Goal: Task Accomplishment & Management: Use online tool/utility

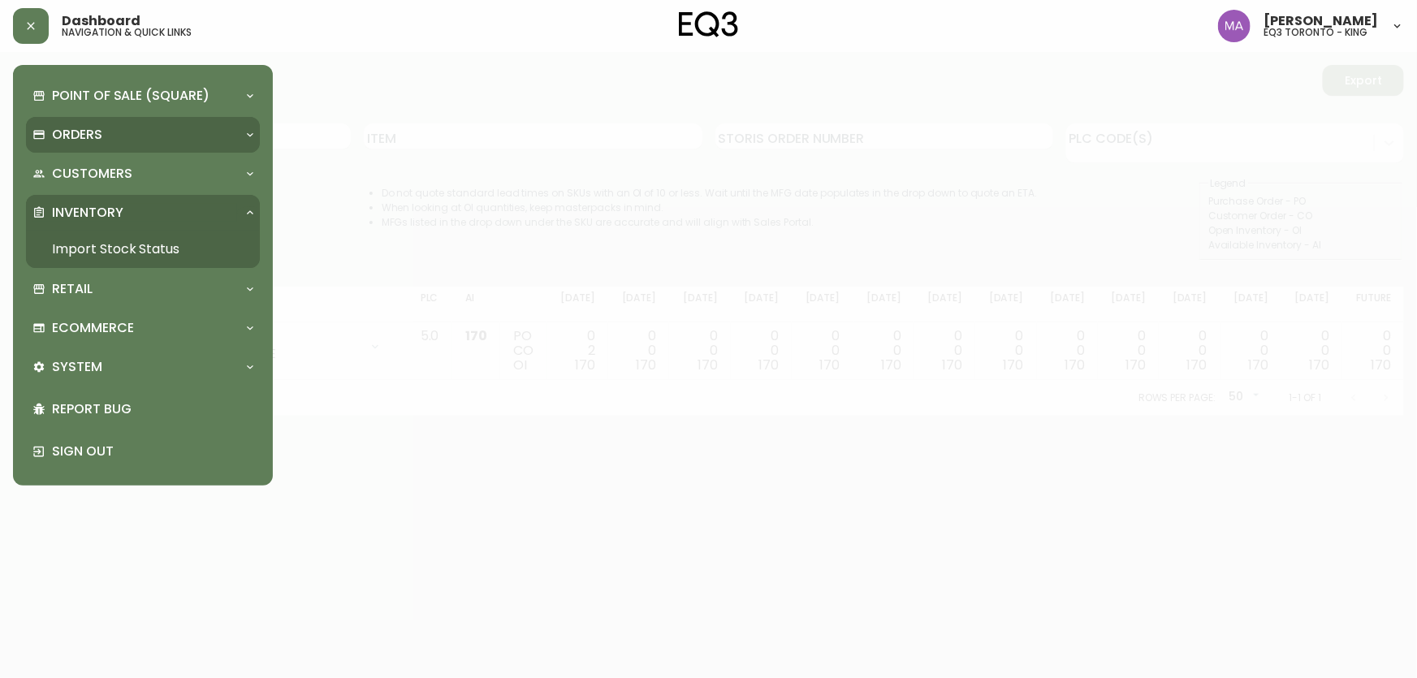
click at [106, 128] on div "Orders" at bounding box center [134, 135] width 205 height 18
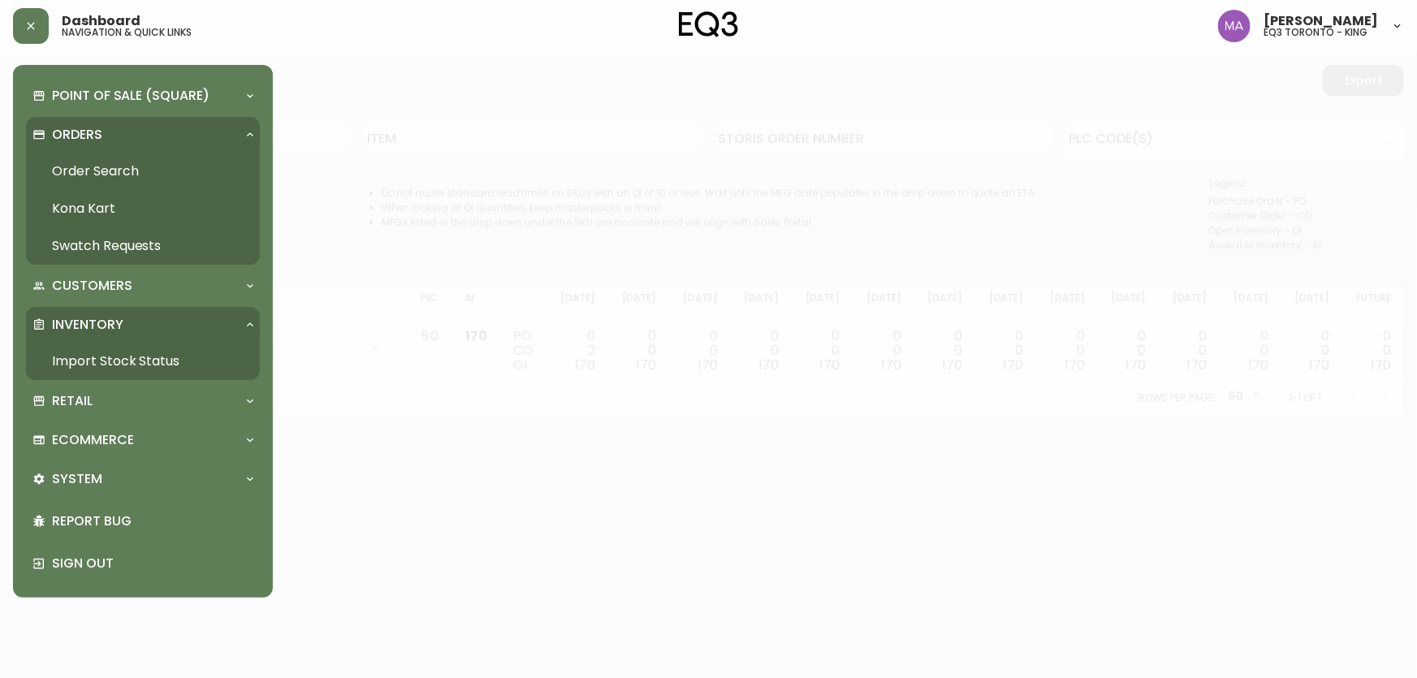
click at [88, 170] on link "Order Search" at bounding box center [143, 171] width 234 height 37
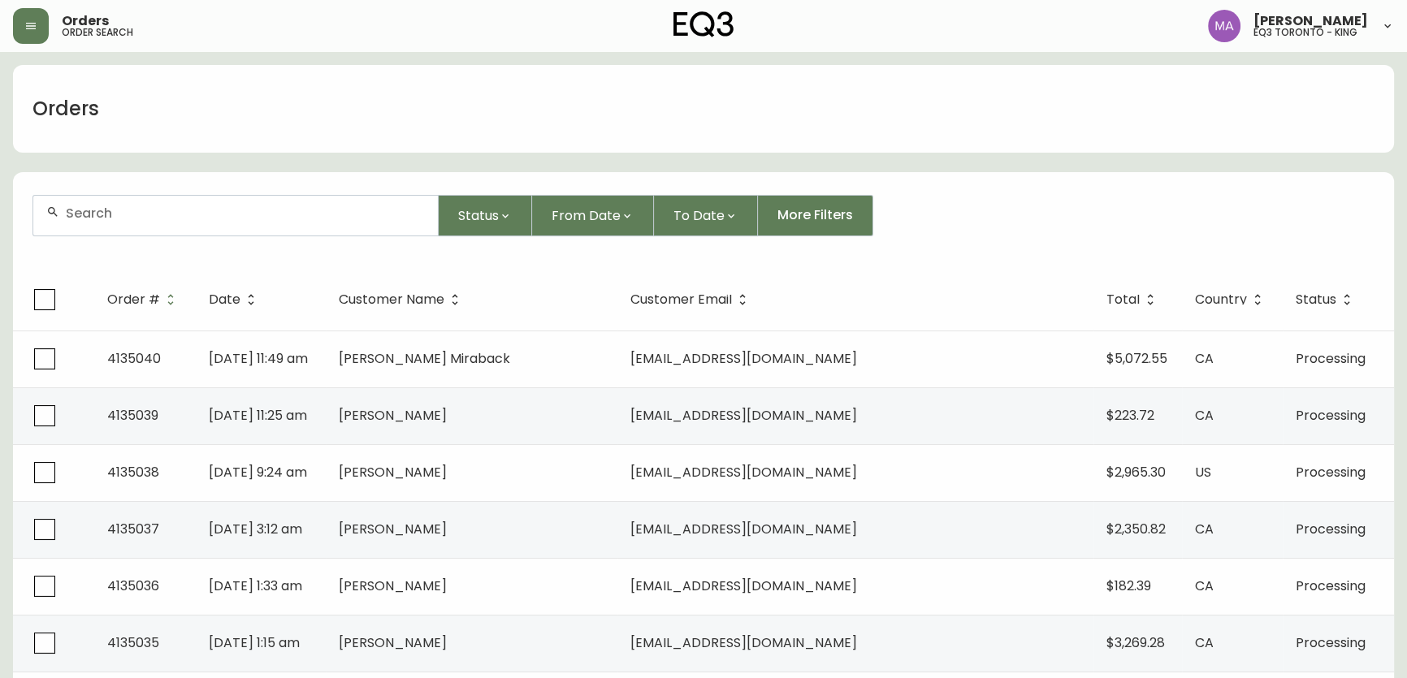
click at [177, 210] on input "text" at bounding box center [245, 212] width 359 height 15
type input "CSERMAK"
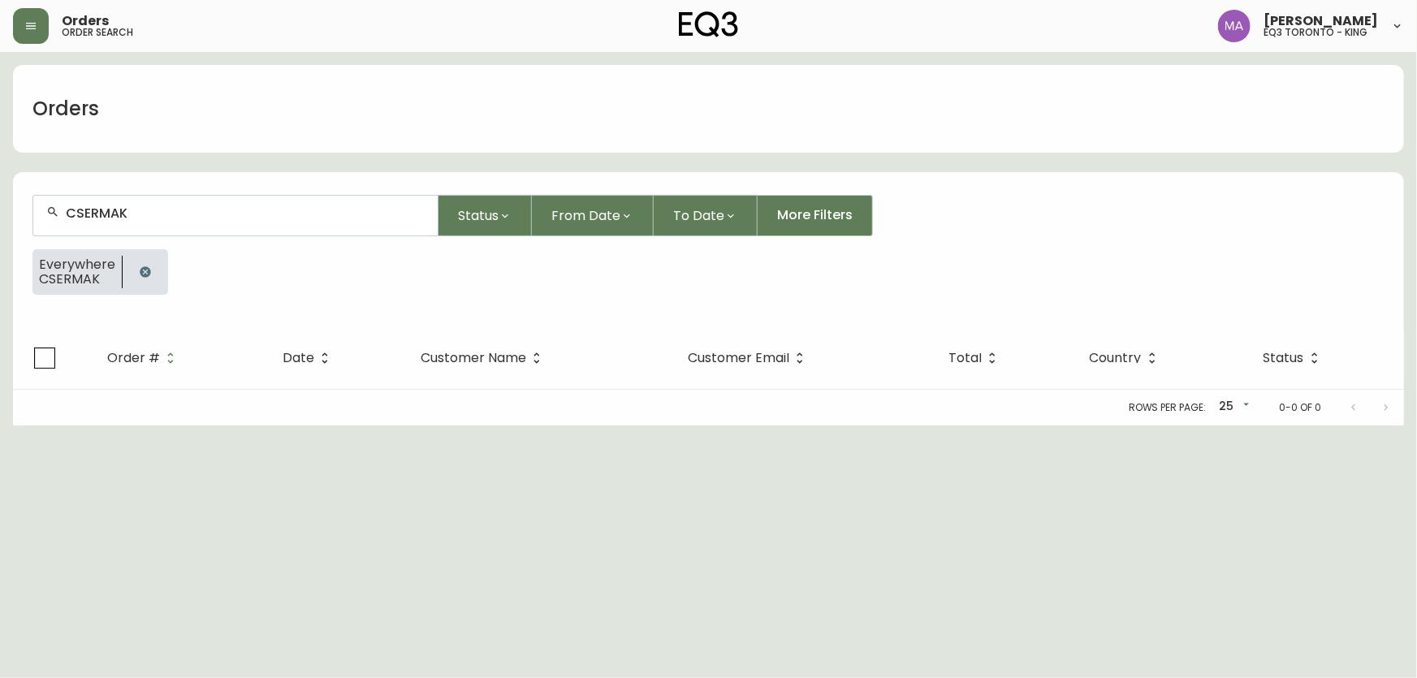
click at [140, 270] on icon "button" at bounding box center [145, 271] width 11 height 11
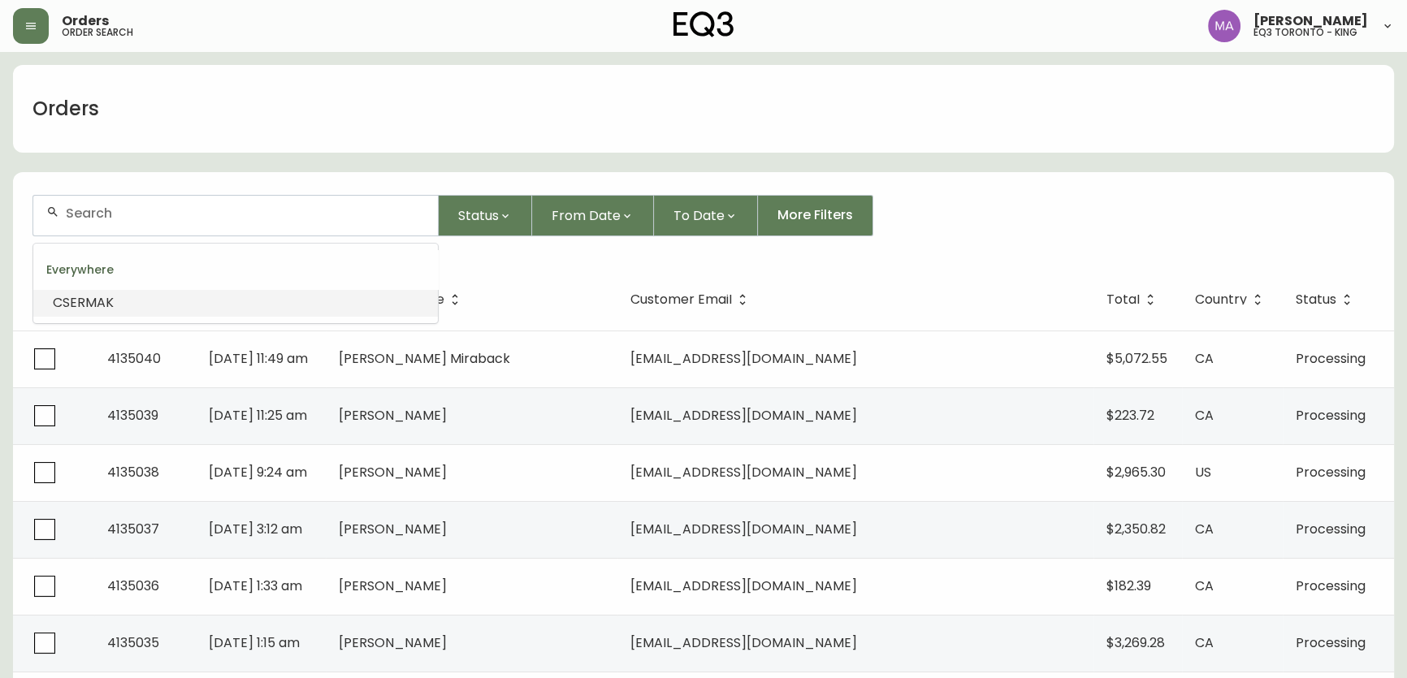
click at [141, 218] on input "text" at bounding box center [245, 212] width 359 height 15
type input "LORIMER"
